Goal: Use online tool/utility

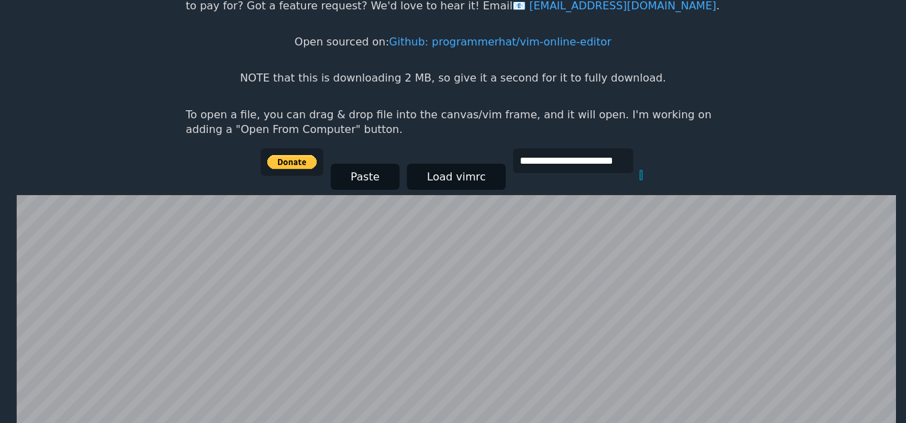
scroll to position [260, 0]
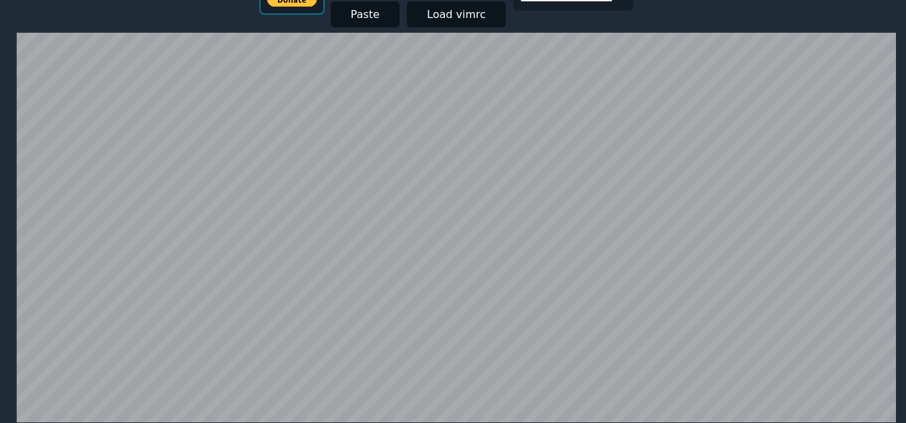
click at [301, 7] on input "image" at bounding box center [292, -1] width 63 height 27
click at [371, 21] on button "Paste" at bounding box center [365, 14] width 69 height 26
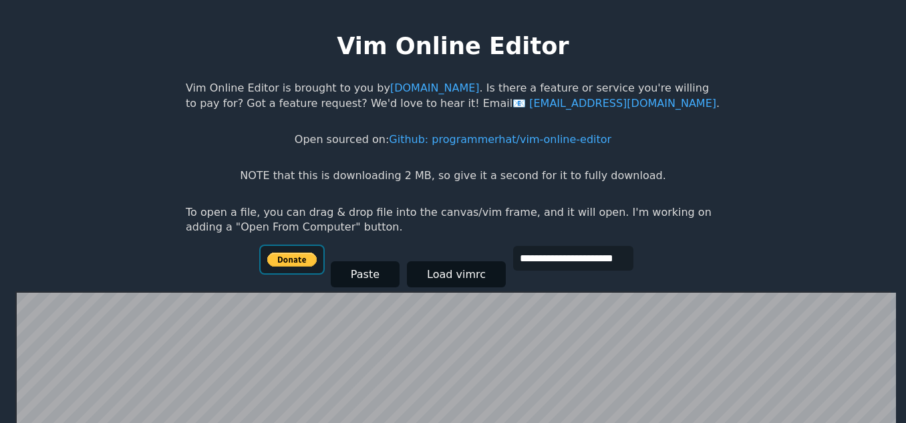
click at [314, 263] on input "image" at bounding box center [292, 259] width 63 height 27
click at [381, 271] on button "Paste" at bounding box center [365, 274] width 69 height 26
